Goal: Answer question/provide support: Share knowledge or assist other users

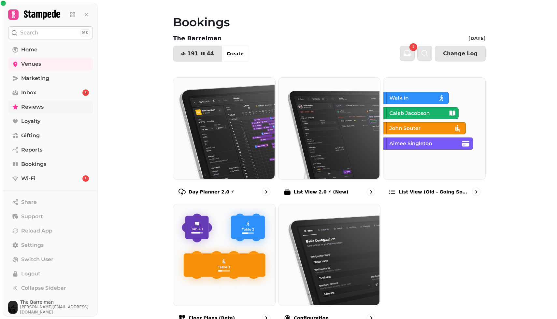
click at [41, 104] on span "Reviews" at bounding box center [32, 107] width 22 height 8
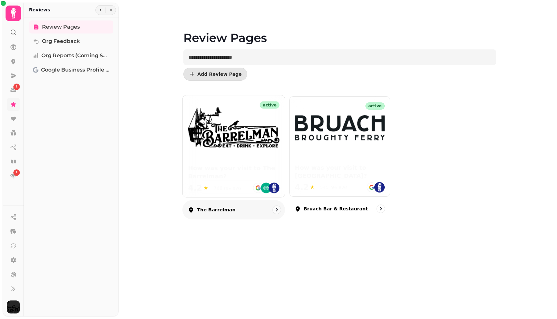
click at [246, 125] on img at bounding box center [234, 127] width 92 height 41
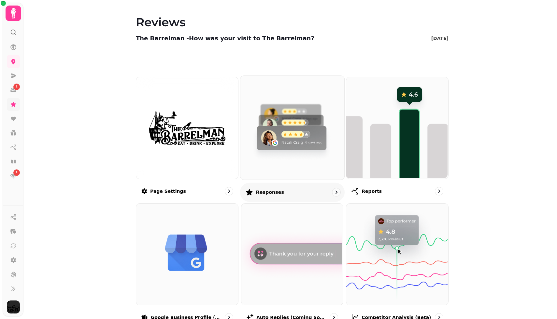
click at [284, 128] on img at bounding box center [291, 127] width 104 height 104
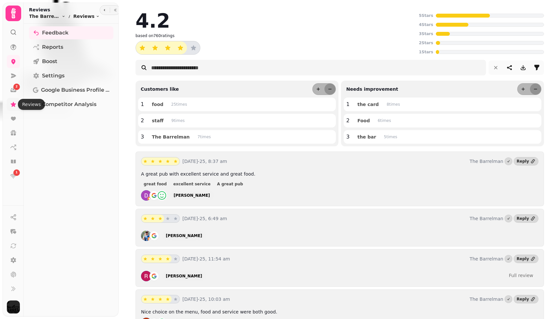
click at [15, 107] on icon at bounding box center [13, 104] width 7 height 7
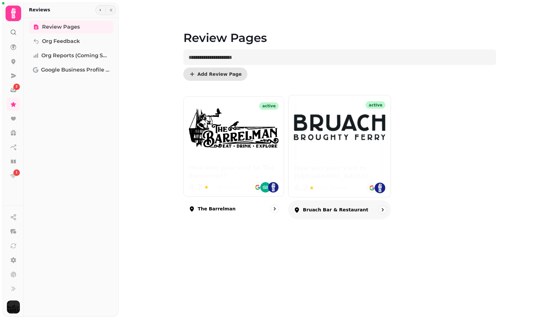
click at [317, 123] on img at bounding box center [340, 127] width 92 height 26
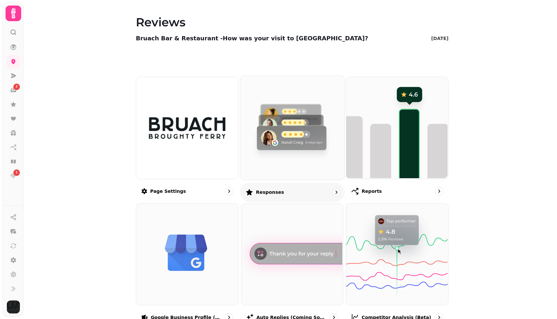
click at [310, 124] on img at bounding box center [291, 127] width 104 height 104
